Goal: Task Accomplishment & Management: Manage account settings

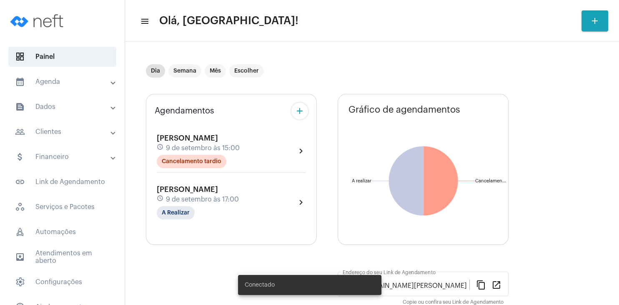
click at [227, 195] on div "schedule 9 de setembro às 17:00" at bounding box center [198, 199] width 82 height 9
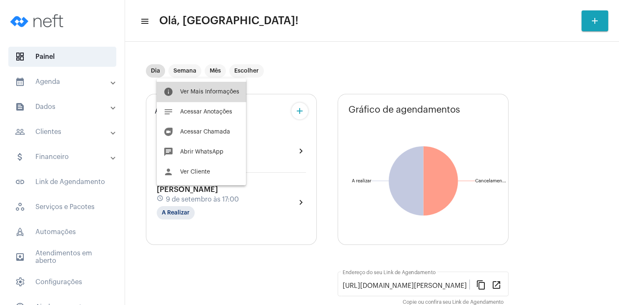
click at [225, 90] on span "Ver Mais Informações" at bounding box center [209, 92] width 59 height 6
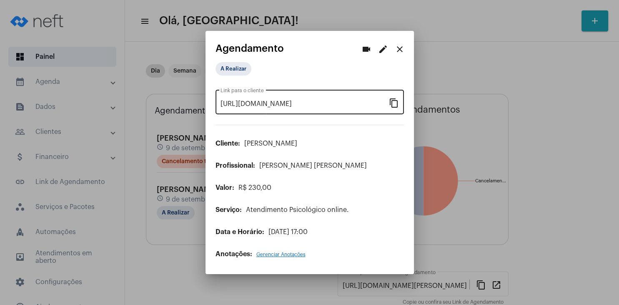
click at [395, 106] on mat-icon "content_copy" at bounding box center [394, 103] width 10 height 10
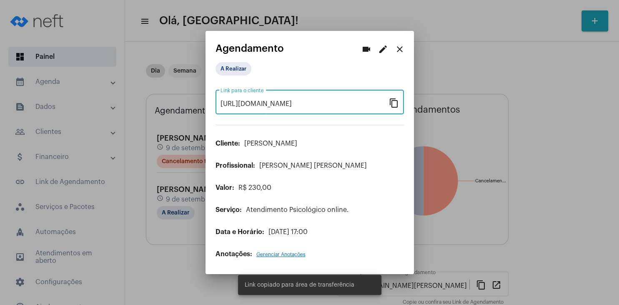
scroll to position [0, 68]
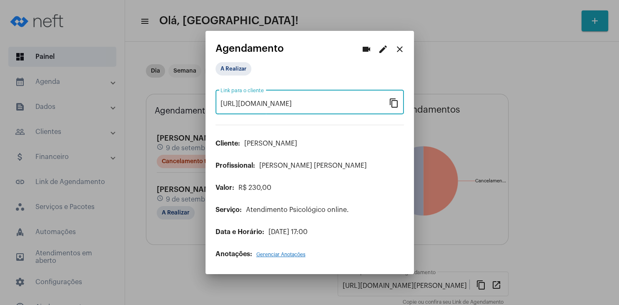
click at [403, 46] on mat-icon "close" at bounding box center [400, 49] width 10 height 10
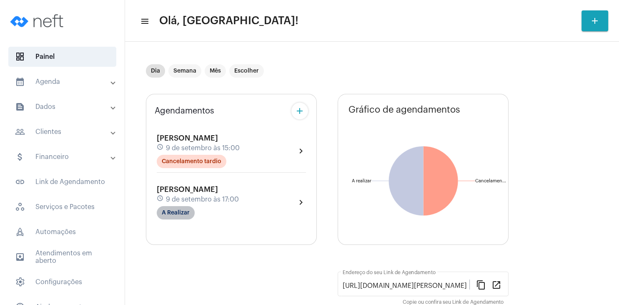
click at [182, 212] on mat-chip "A Realizar" at bounding box center [176, 212] width 38 height 13
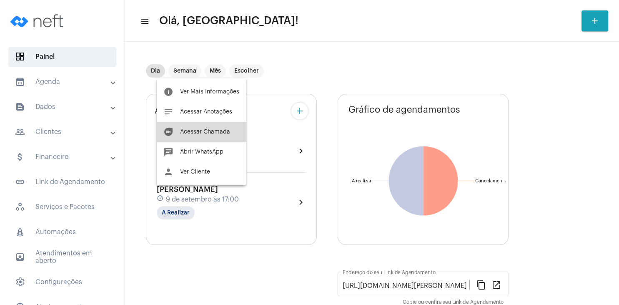
click at [213, 136] on button "duo Acessar Chamada" at bounding box center [201, 132] width 89 height 20
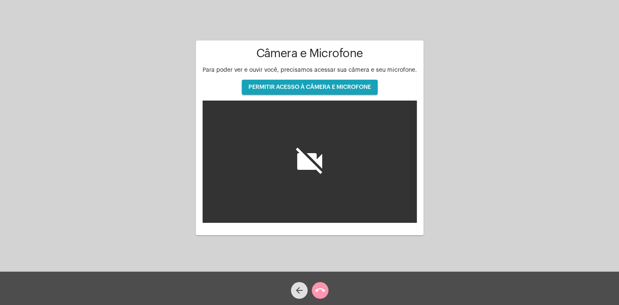
click at [358, 91] on button "PERMITIR ACESSO À CÂMERA E MICROFONE" at bounding box center [310, 87] width 136 height 15
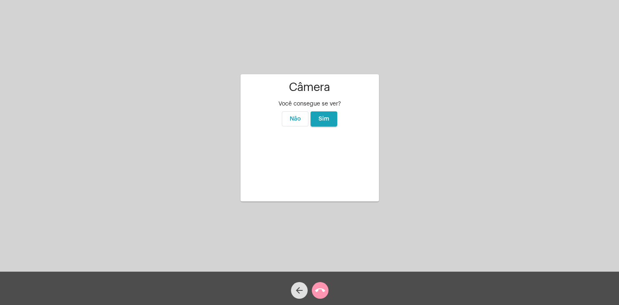
click at [330, 111] on button "Sim" at bounding box center [324, 118] width 27 height 15
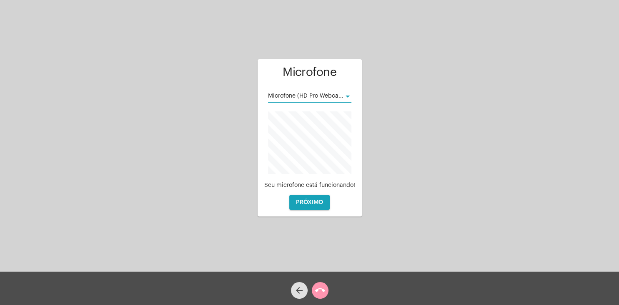
click at [345, 94] on div at bounding box center [348, 96] width 8 height 7
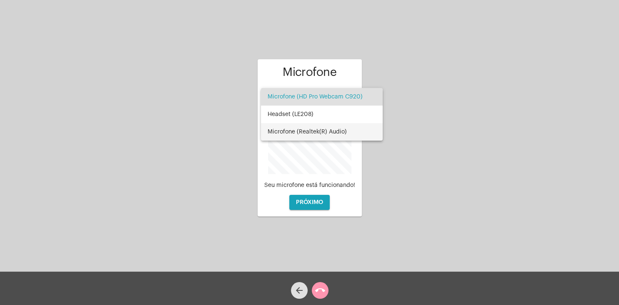
click at [339, 131] on span "Microfone (Realtek(R) Audio)" at bounding box center [322, 132] width 108 height 18
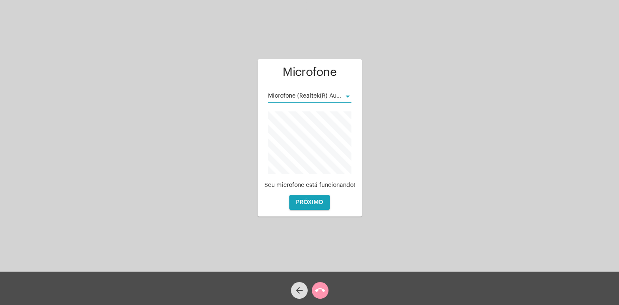
click at [321, 203] on span "PRÓXIMO" at bounding box center [309, 202] width 27 height 6
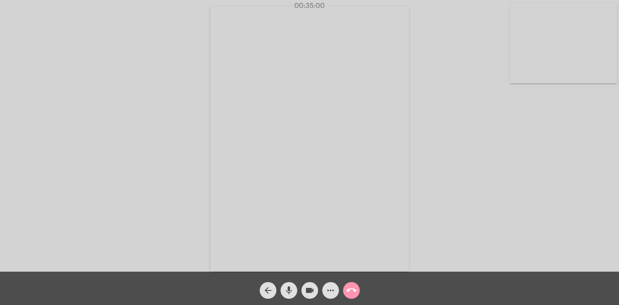
click at [288, 291] on mat-icon "mic" at bounding box center [289, 290] width 10 height 10
click at [307, 290] on mat-icon "videocam" at bounding box center [310, 290] width 10 height 10
click at [308, 290] on mat-icon "videocam_off" at bounding box center [310, 290] width 10 height 10
click at [308, 290] on mat-icon "videocam" at bounding box center [310, 290] width 10 height 10
click at [308, 290] on mat-icon "videocam_off" at bounding box center [310, 290] width 10 height 10
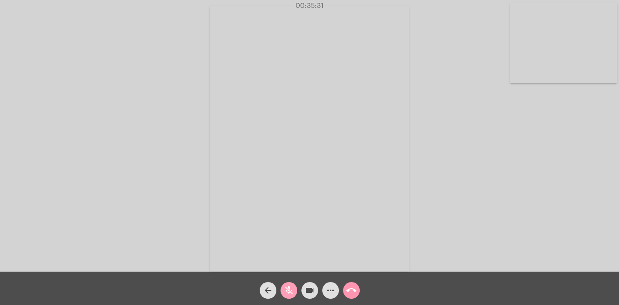
click at [283, 295] on button "mic_off" at bounding box center [289, 290] width 17 height 17
click at [353, 291] on mat-icon "call_end" at bounding box center [352, 290] width 10 height 10
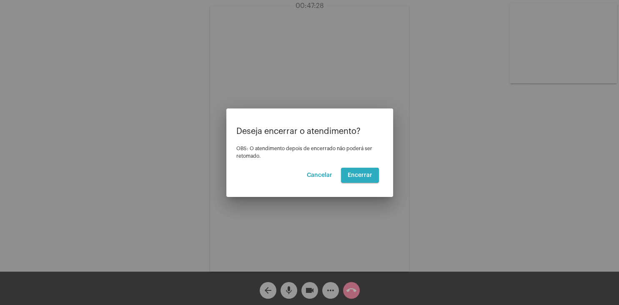
click at [365, 176] on span "Encerrar" at bounding box center [360, 175] width 25 height 6
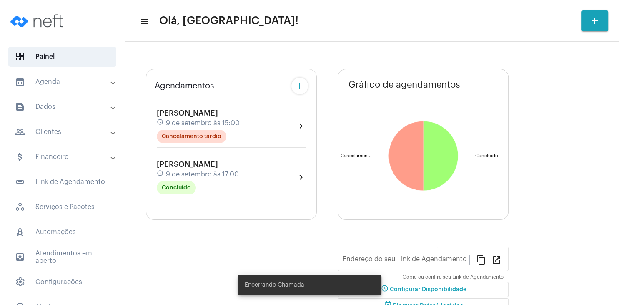
type input "[URL][DOMAIN_NAME]"
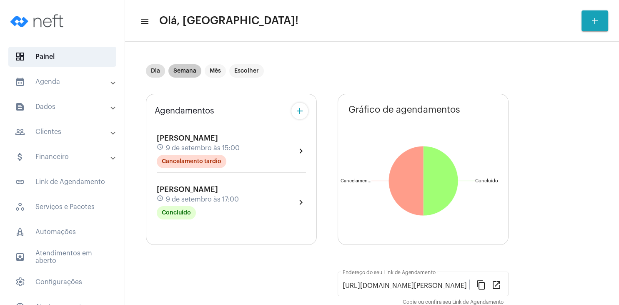
click at [182, 69] on mat-chip "Semana" at bounding box center [185, 70] width 33 height 13
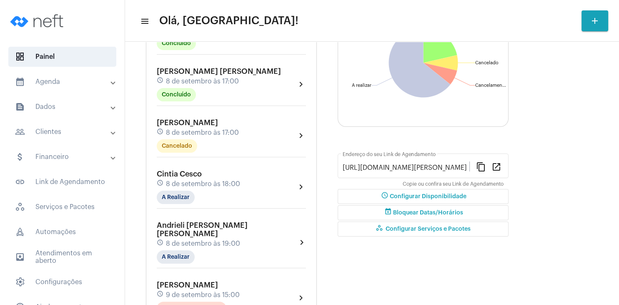
scroll to position [120, 0]
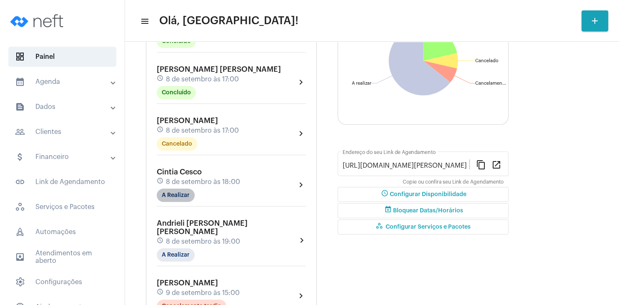
click at [179, 196] on mat-chip "A Realizar" at bounding box center [176, 195] width 38 height 13
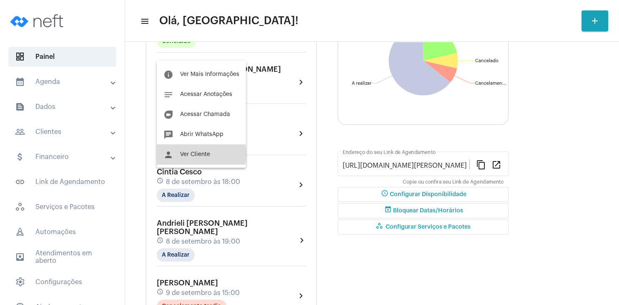
click at [199, 154] on span "Ver Cliente" at bounding box center [195, 154] width 30 height 6
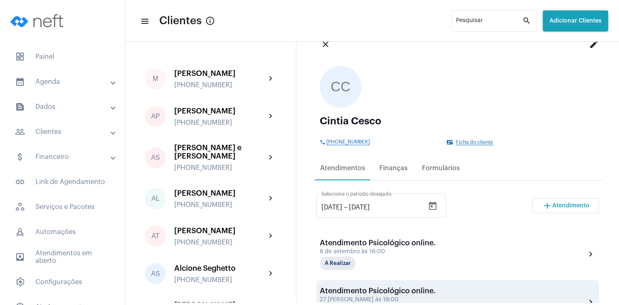
scroll to position [120, 0]
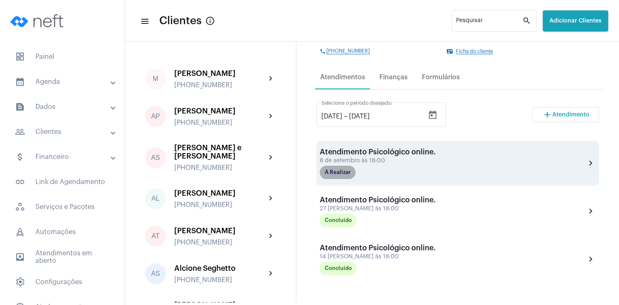
click at [340, 173] on mat-chip "A Realizar" at bounding box center [338, 172] width 36 height 13
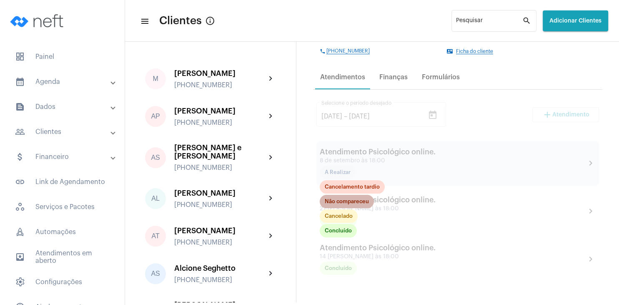
click at [355, 201] on mat-chip "Não compareceu" at bounding box center [347, 201] width 54 height 13
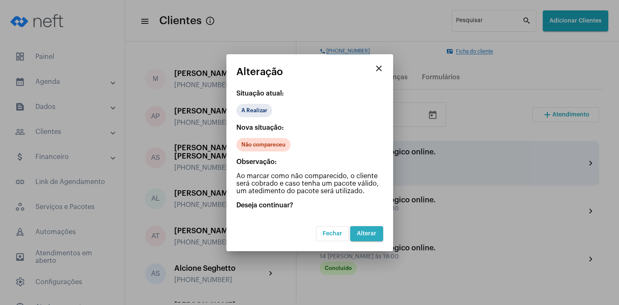
click at [373, 238] on button "Alterar" at bounding box center [366, 233] width 33 height 15
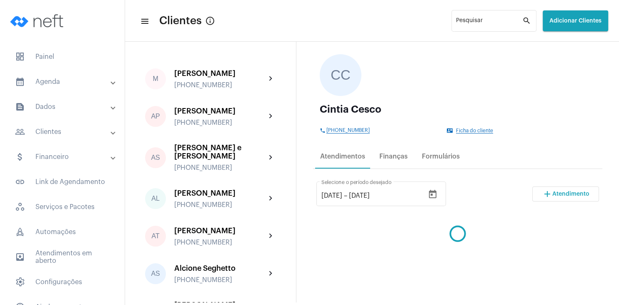
scroll to position [40, 0]
click at [55, 229] on span "rocket_outlined Automações" at bounding box center [62, 232] width 108 height 20
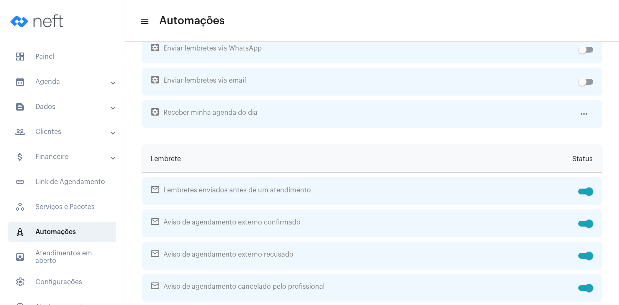
click at [583, 20] on span at bounding box center [586, 18] width 15 height 6
click at [583, 21] on input "checkbox" at bounding box center [582, 20] width 0 height 0
checkbox input "false"
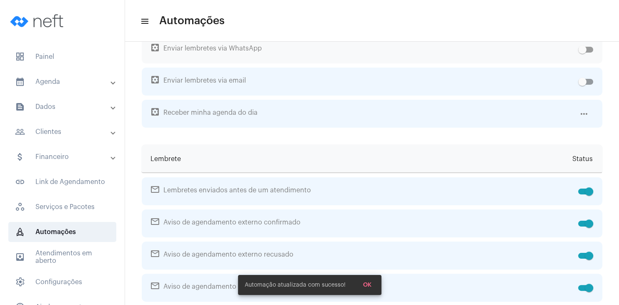
click at [592, 53] on span at bounding box center [586, 50] width 15 height 6
click at [583, 53] on input "checkbox" at bounding box center [582, 53] width 0 height 0
checkbox input "true"
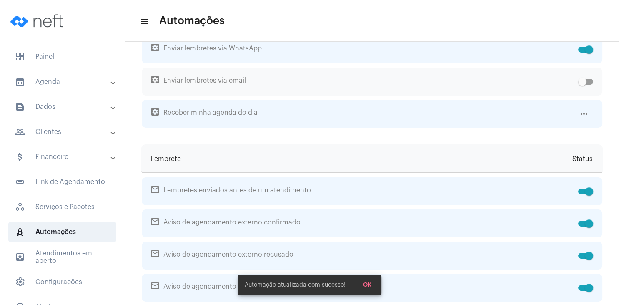
click at [596, 96] on div "settings_applications Enviar lembretes via email" at bounding box center [372, 82] width 461 height 28
click at [593, 85] on span at bounding box center [586, 82] width 15 height 6
click at [583, 85] on input "checkbox" at bounding box center [582, 85] width 0 height 0
checkbox input "true"
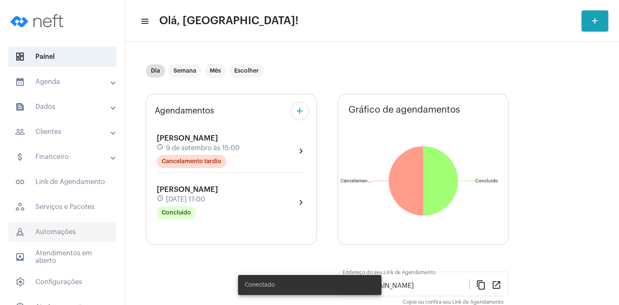
click at [66, 232] on span "rocket_outlined Automações" at bounding box center [62, 232] width 108 height 20
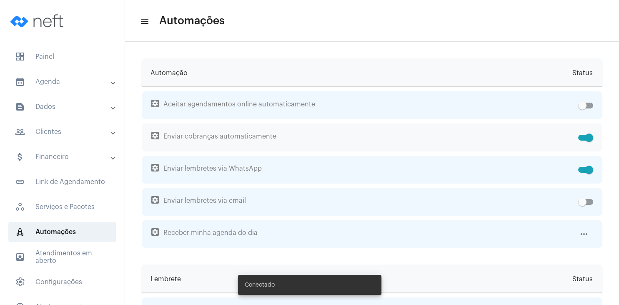
click at [578, 136] on div at bounding box center [584, 137] width 18 height 28
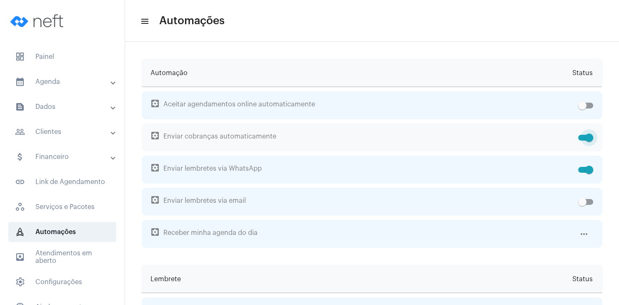
click at [586, 139] on span at bounding box center [589, 137] width 8 height 8
click at [583, 141] on input "checkbox" at bounding box center [582, 141] width 0 height 0
checkbox input "false"
